Goal: Task Accomplishment & Management: Complete application form

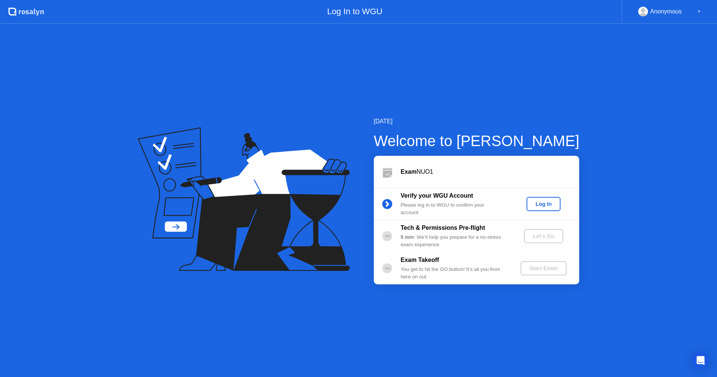
click at [543, 203] on div "Log In" at bounding box center [544, 204] width 28 height 6
click at [542, 237] on div "Let's Go" at bounding box center [543, 236] width 33 height 6
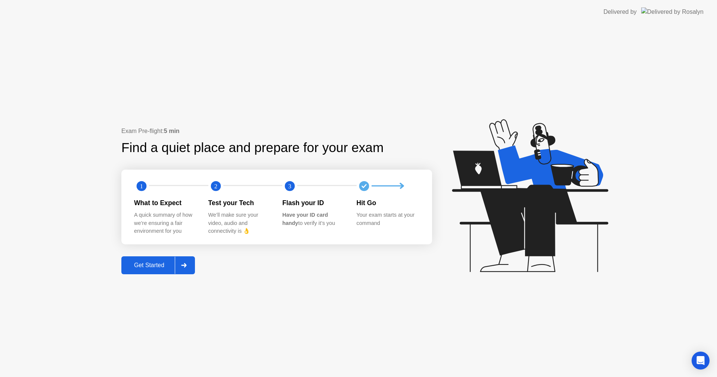
click at [156, 266] on div "Get Started" at bounding box center [149, 265] width 51 height 7
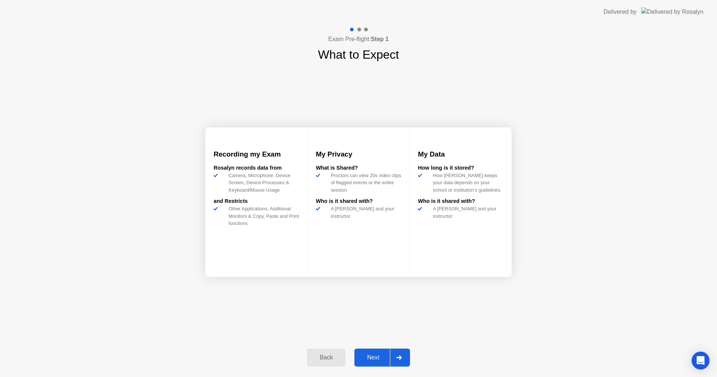
click at [374, 355] on div "Next" at bounding box center [373, 357] width 33 height 7
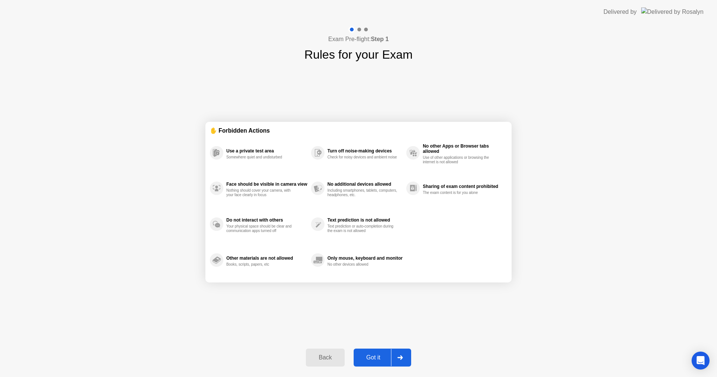
click at [368, 358] on div "Got it" at bounding box center [373, 357] width 35 height 7
select select "**********"
select select "*******"
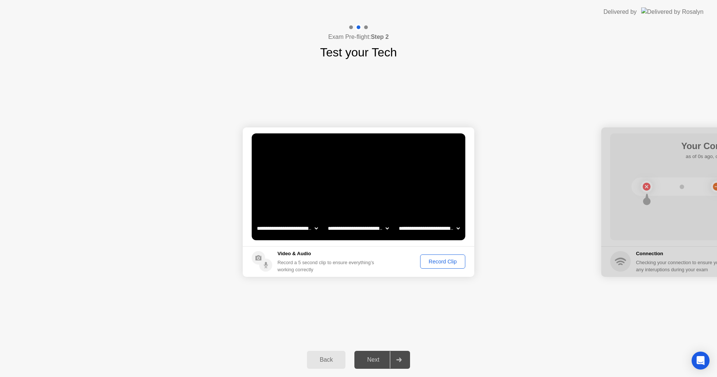
click at [439, 259] on div "Record Clip" at bounding box center [443, 262] width 40 height 6
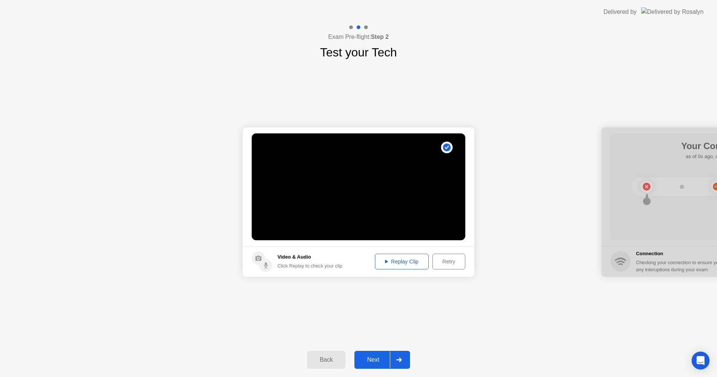
click at [402, 265] on div "Replay Clip" at bounding box center [402, 262] width 49 height 6
click at [383, 360] on div "Next" at bounding box center [373, 359] width 33 height 7
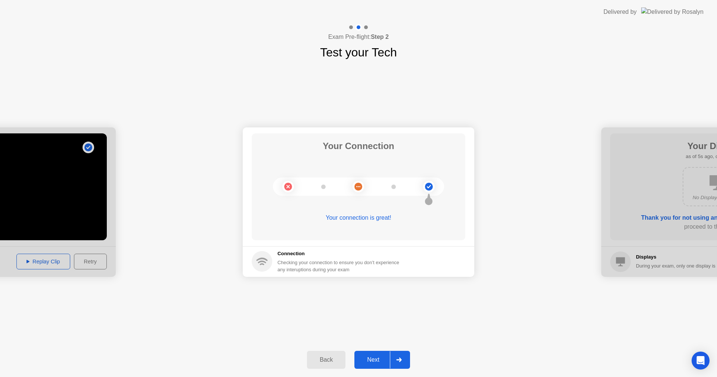
click at [375, 359] on div "Next" at bounding box center [373, 359] width 33 height 7
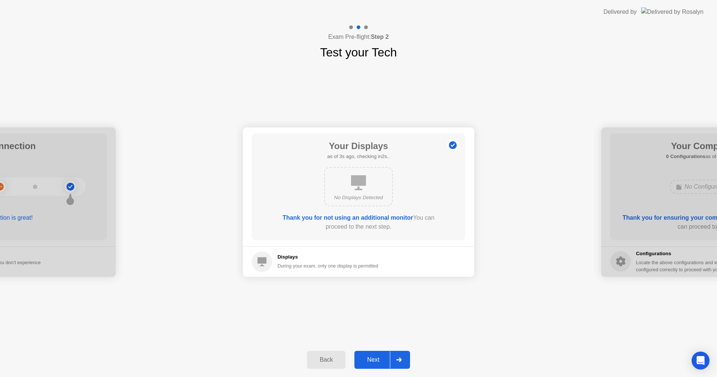
click at [371, 361] on div "Next" at bounding box center [373, 359] width 33 height 7
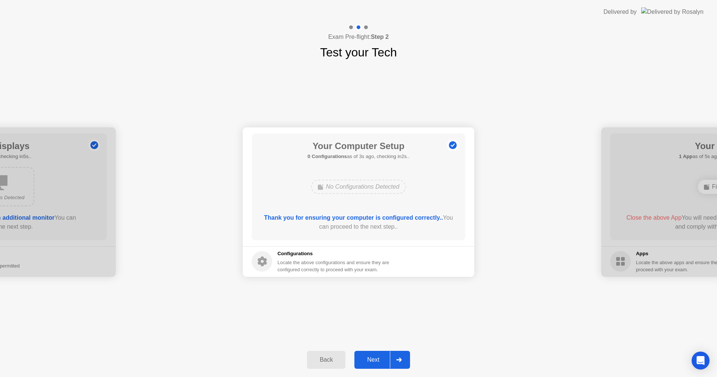
click at [363, 359] on div "Next" at bounding box center [373, 359] width 33 height 7
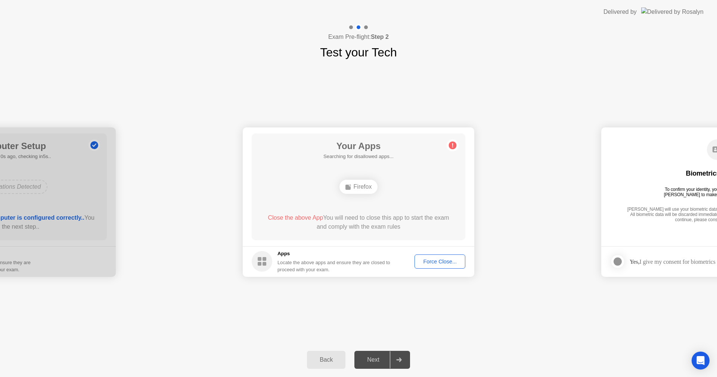
click at [436, 260] on div "Force Close..." at bounding box center [440, 262] width 46 height 6
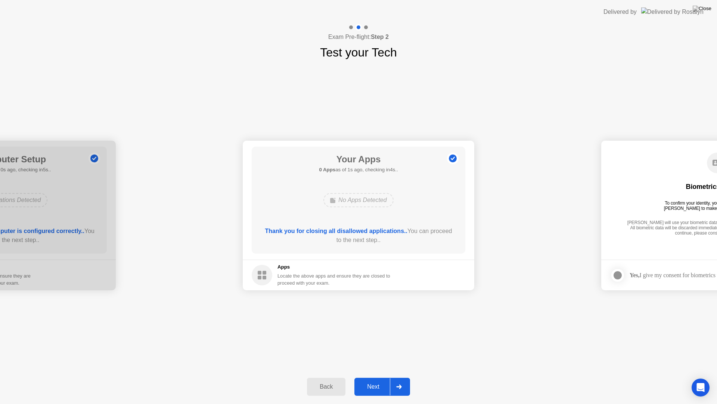
click at [380, 377] on div "Next" at bounding box center [373, 386] width 33 height 7
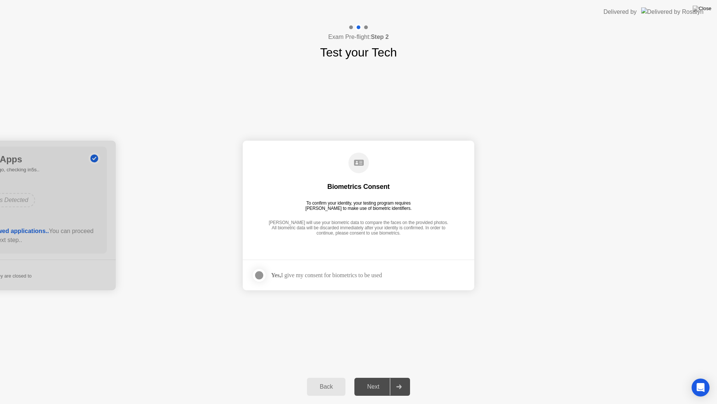
click at [257, 277] on div at bounding box center [259, 275] width 9 height 9
click at [380, 377] on button "Next" at bounding box center [383, 386] width 56 height 18
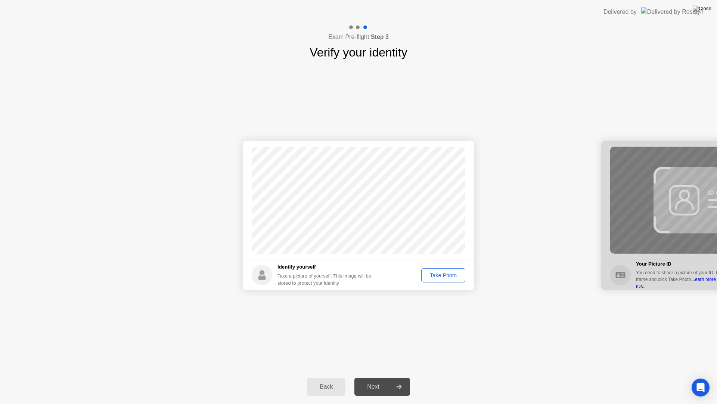
click at [439, 272] on div "Take Photo" at bounding box center [443, 275] width 39 height 6
click at [381, 377] on div "Next" at bounding box center [373, 386] width 33 height 7
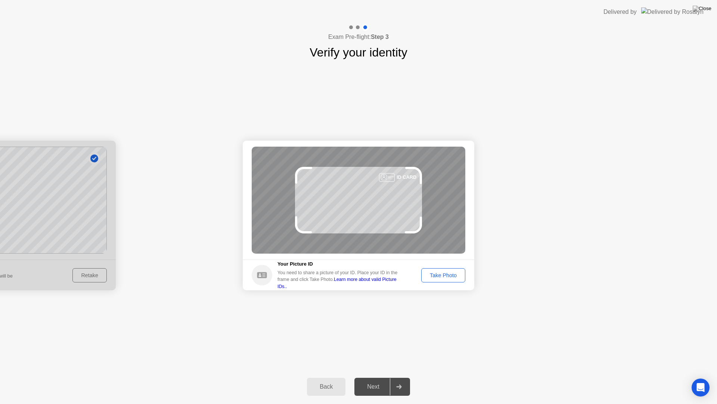
click at [448, 278] on div "Take Photo" at bounding box center [443, 275] width 39 height 6
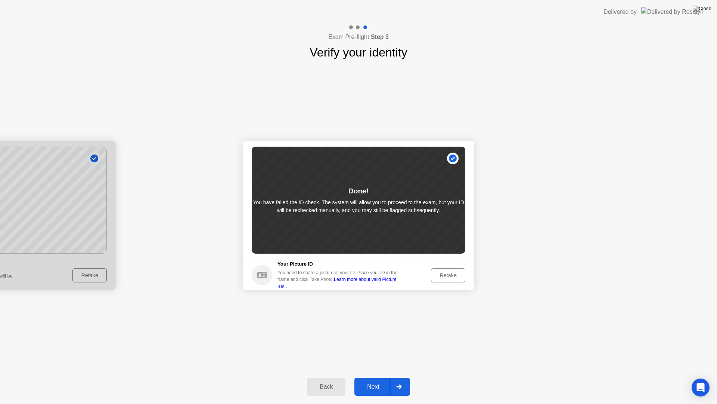
click at [374, 377] on div "Next" at bounding box center [373, 386] width 33 height 7
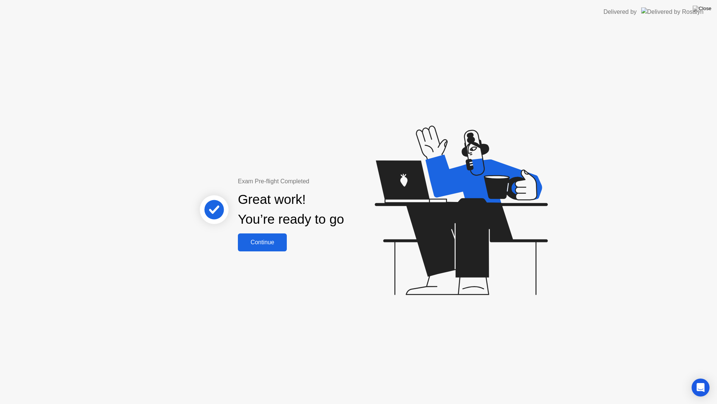
click at [258, 241] on div "Continue" at bounding box center [262, 242] width 44 height 7
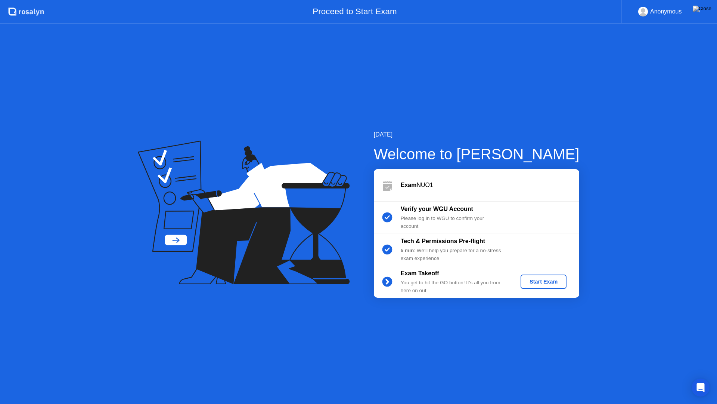
click at [546, 281] on div "Start Exam" at bounding box center [544, 281] width 40 height 6
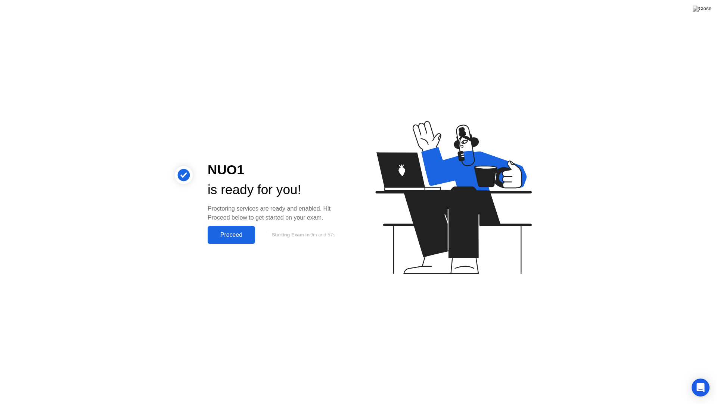
click at [231, 234] on div "Proceed" at bounding box center [231, 234] width 43 height 7
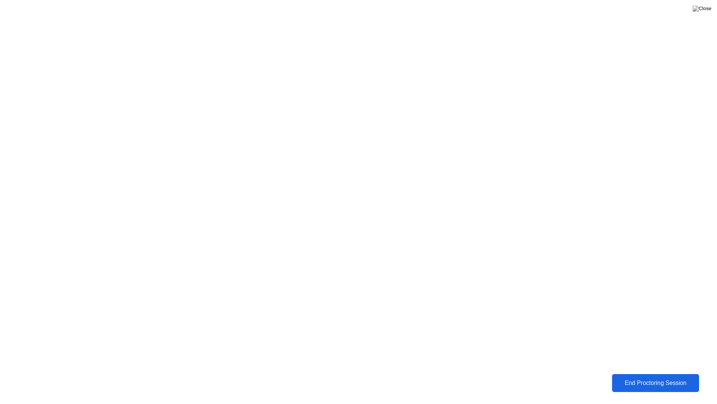
click at [642, 377] on div "End Proctoring Session" at bounding box center [656, 382] width 83 height 7
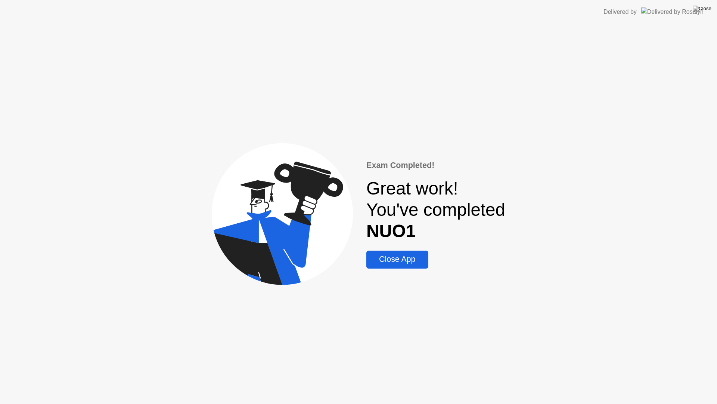
click at [401, 262] on div "Close App" at bounding box center [397, 258] width 57 height 9
